Goal: Task Accomplishment & Management: Use online tool/utility

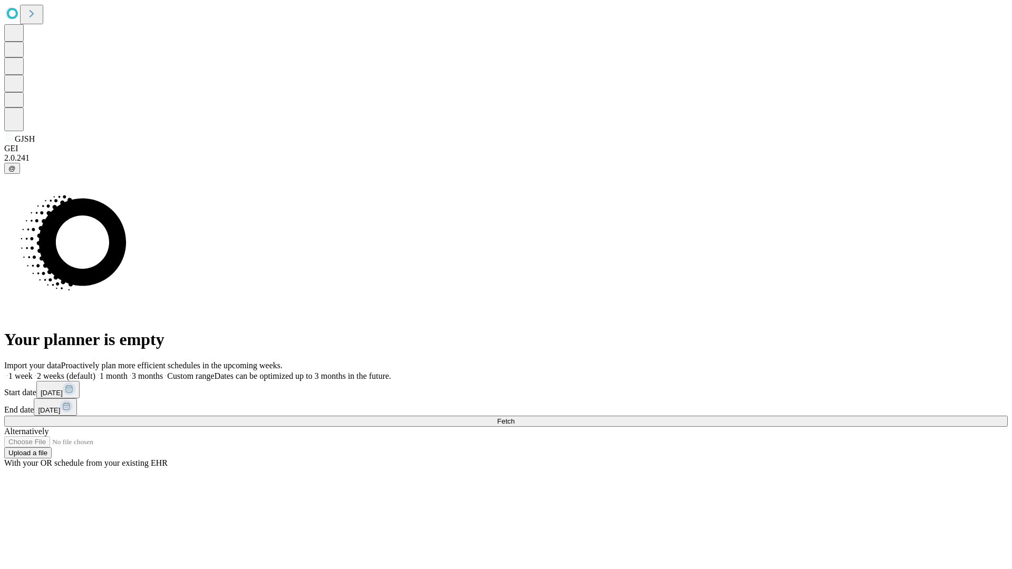
click at [515, 418] on span "Fetch" at bounding box center [505, 422] width 17 height 8
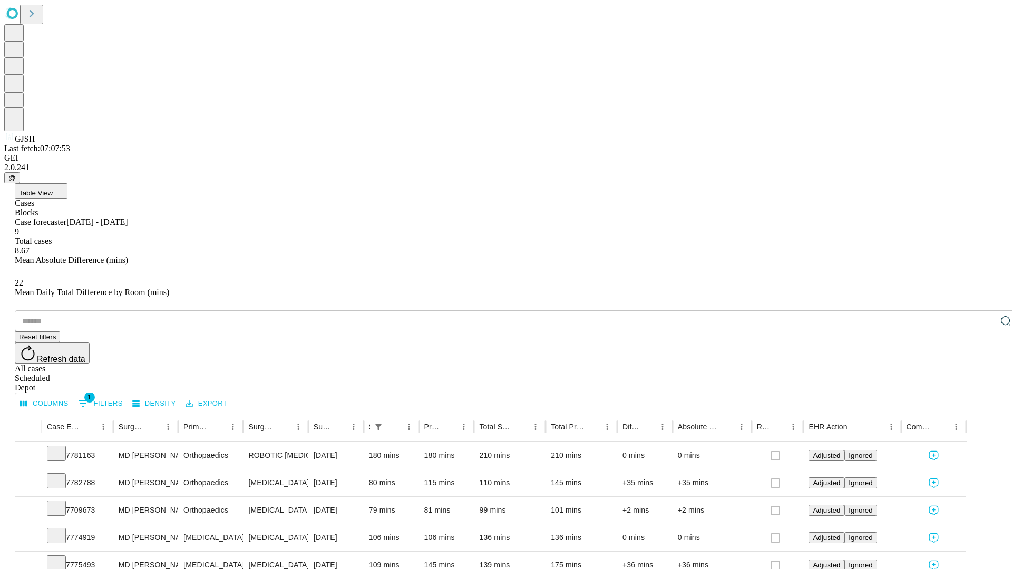
click at [944, 374] on div "Scheduled" at bounding box center [517, 378] width 1004 height 9
